Goal: Use online tool/utility: Use online tool/utility

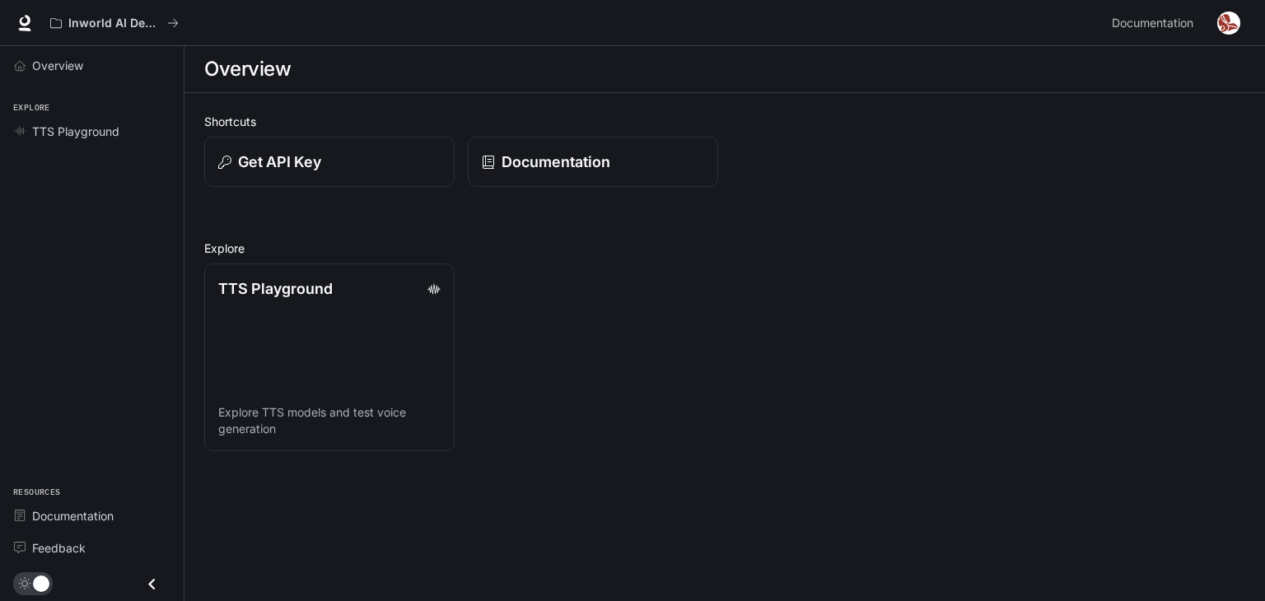
click at [1231, 24] on img "button" at bounding box center [1229, 23] width 23 height 23
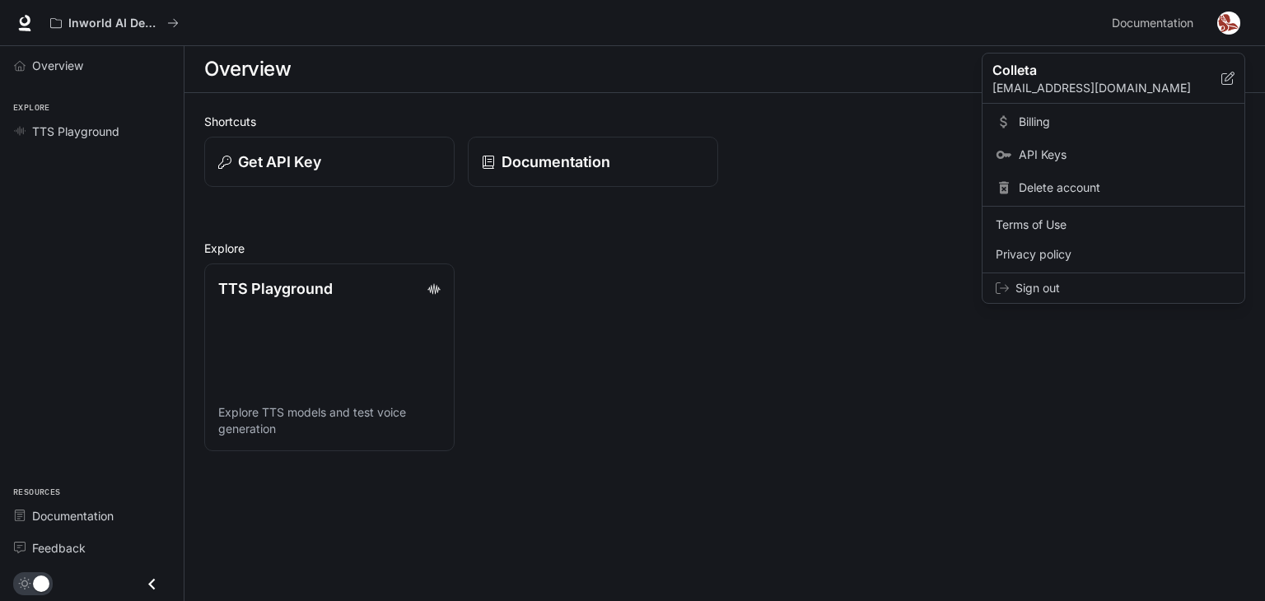
click at [63, 127] on div at bounding box center [632, 300] width 1265 height 601
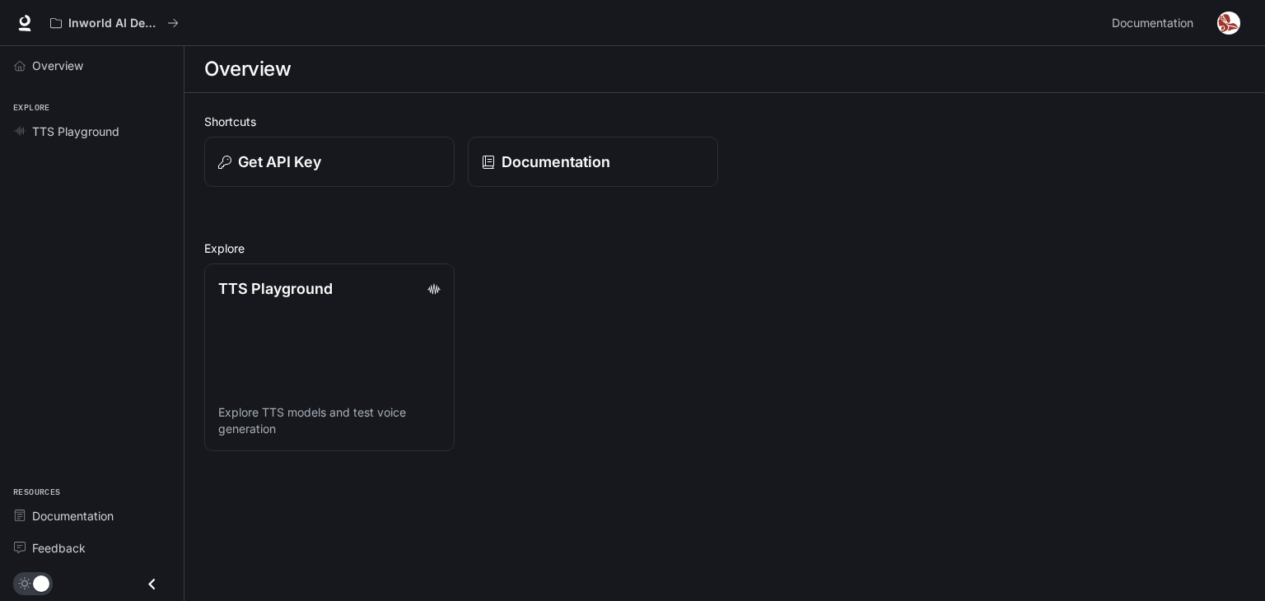
click at [29, 105] on span "Explore" at bounding box center [92, 108] width 184 height 14
click at [49, 54] on link "Overview" at bounding box center [92, 65] width 171 height 29
click at [49, 63] on span "Overview" at bounding box center [58, 65] width 53 height 17
click at [1229, 26] on img "button" at bounding box center [1229, 23] width 23 height 23
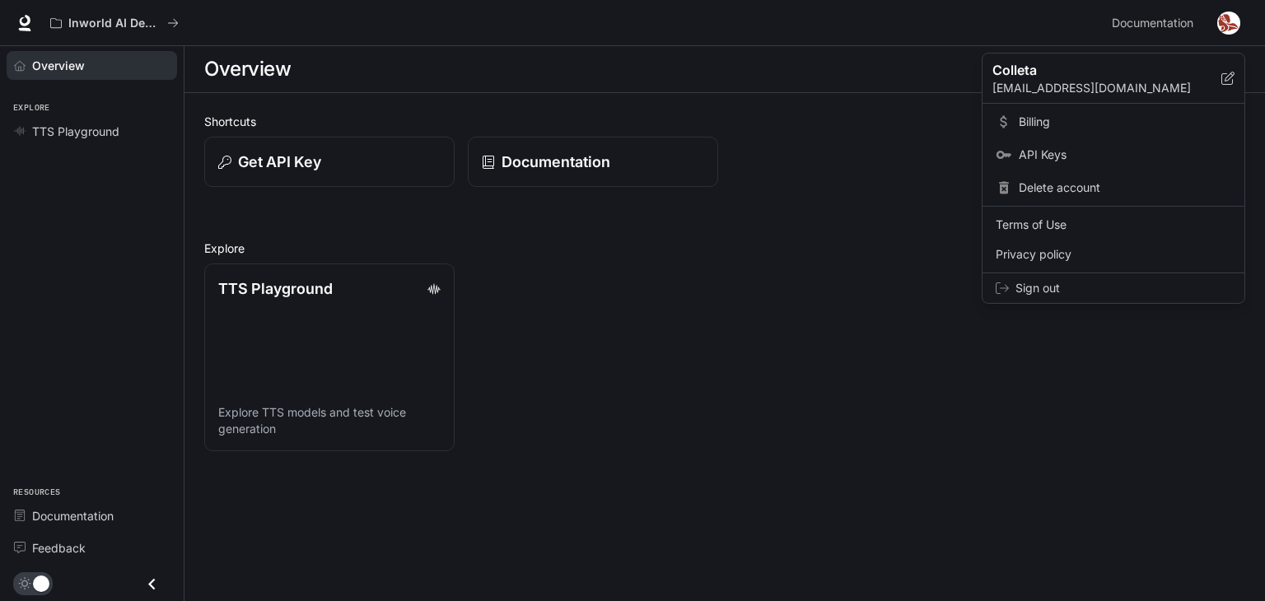
click at [1056, 148] on span "API Keys" at bounding box center [1125, 155] width 213 height 16
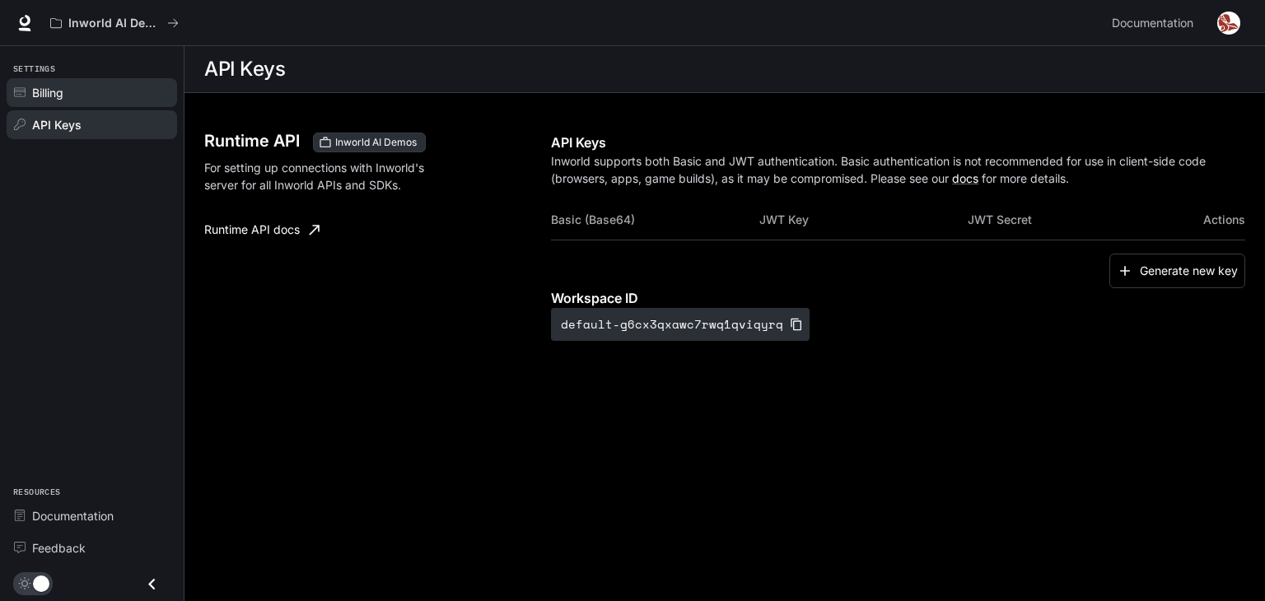
click at [42, 88] on span "Billing" at bounding box center [47, 92] width 31 height 17
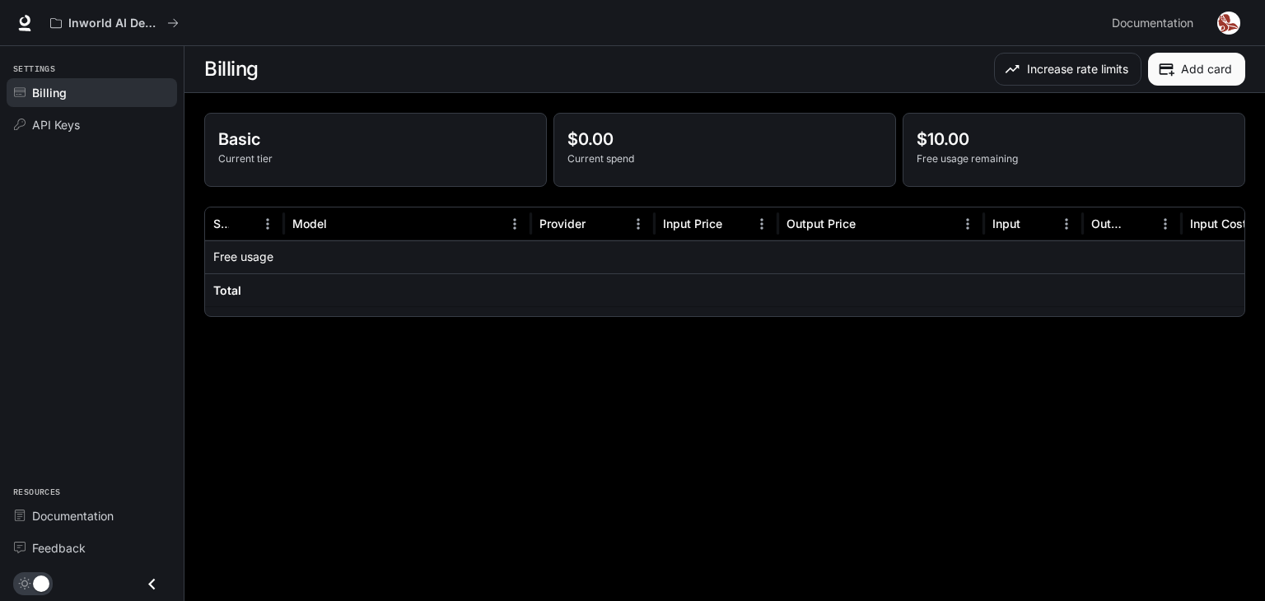
drag, startPoint x: 918, startPoint y: 318, endPoint x: 1035, endPoint y: 319, distance: 117.0
click at [1035, 319] on div "Basic Current tier $0.00 Current spend $10.00 Free usage remaining Service Mode…" at bounding box center [725, 215] width 1081 height 244
click at [26, 23] on icon at bounding box center [25, 21] width 11 height 12
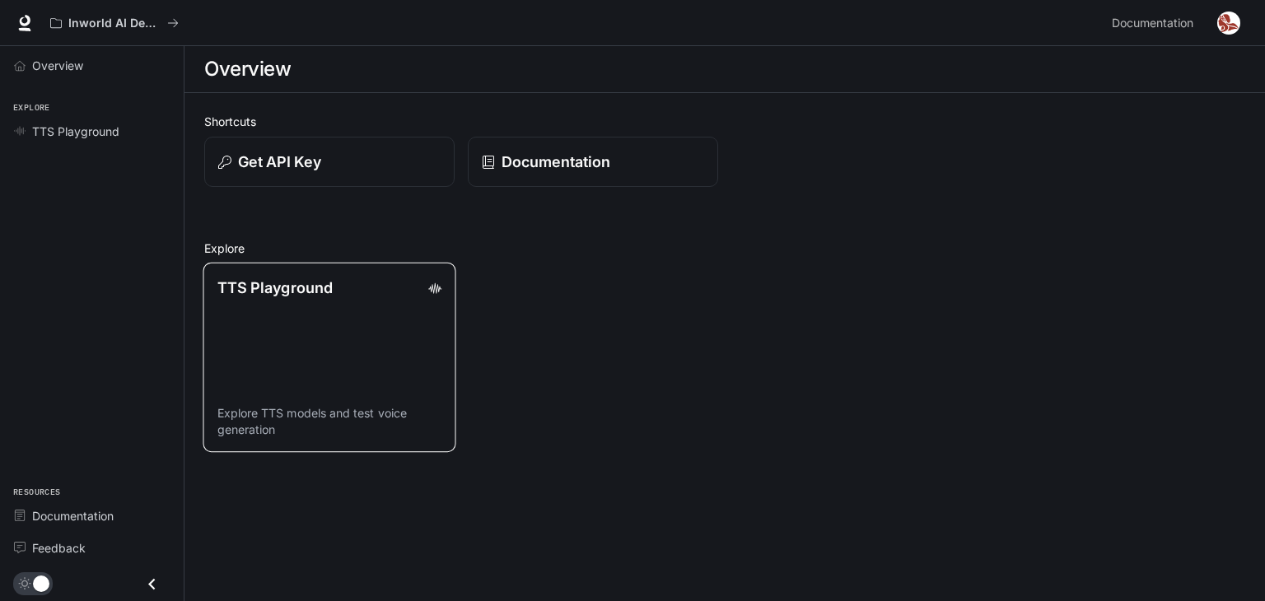
click at [438, 291] on icon at bounding box center [434, 288] width 13 height 11
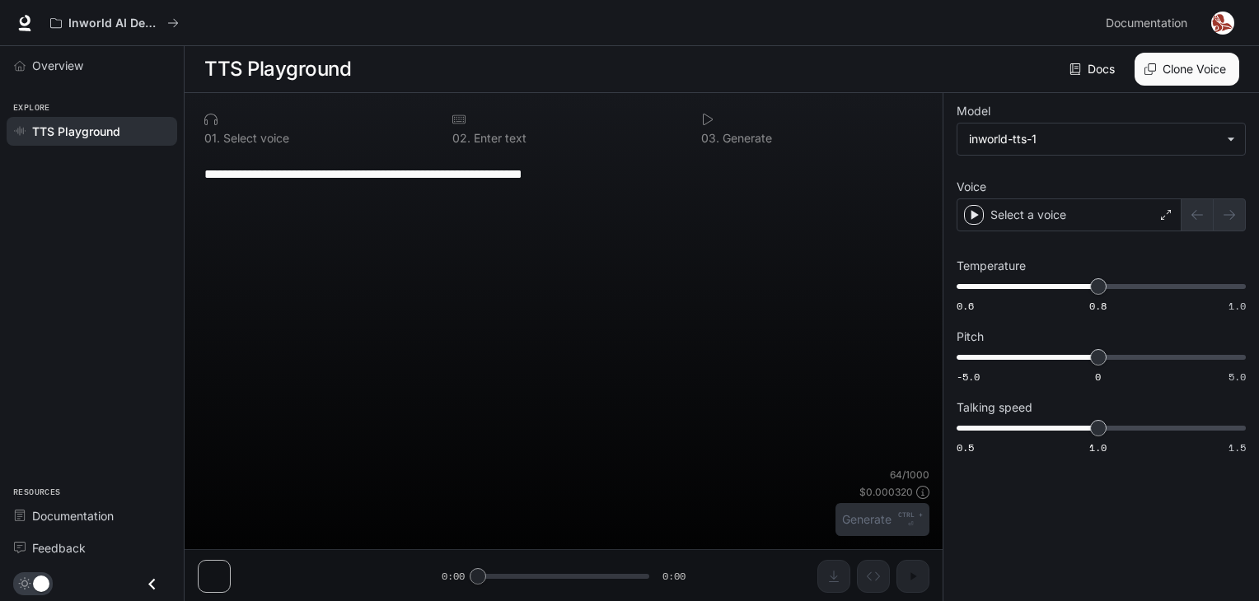
type textarea "**********"
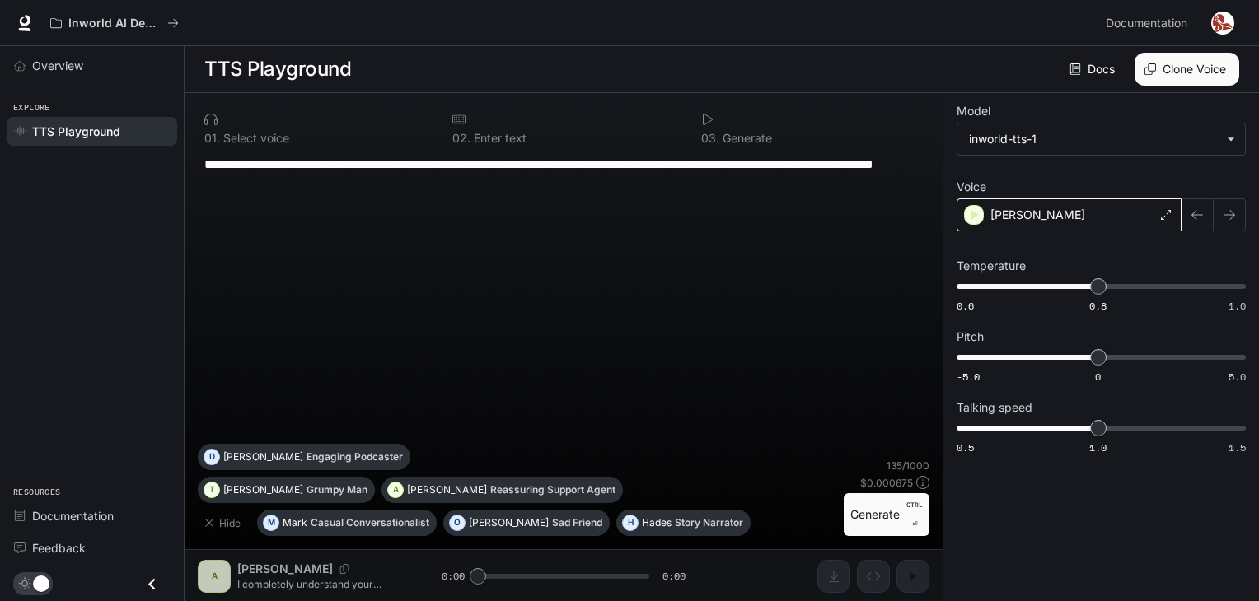
click at [1139, 205] on div "[PERSON_NAME]" at bounding box center [1068, 215] width 225 height 33
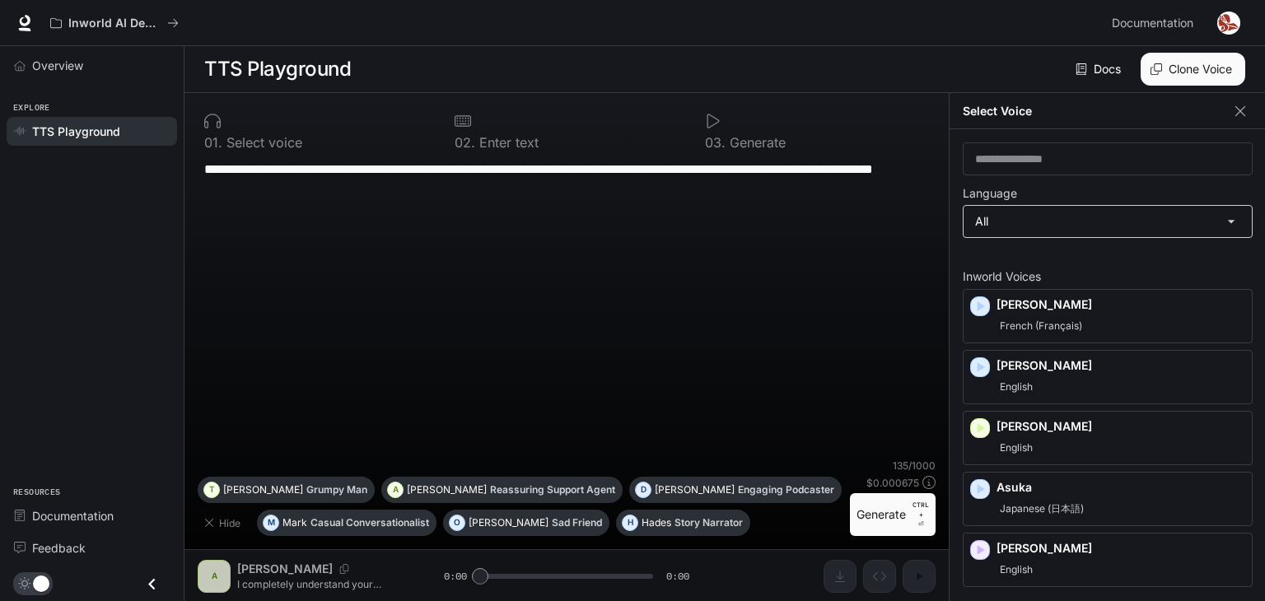
click at [1169, 220] on body "**********" at bounding box center [632, 301] width 1265 height 602
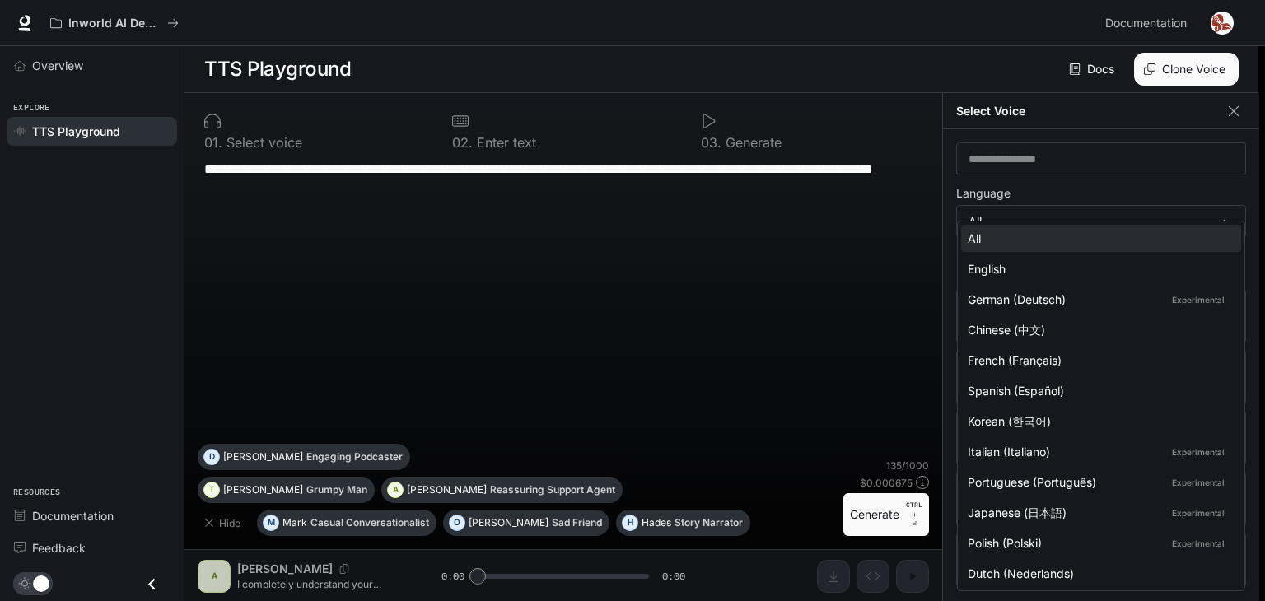
click at [755, 278] on div at bounding box center [632, 300] width 1265 height 601
